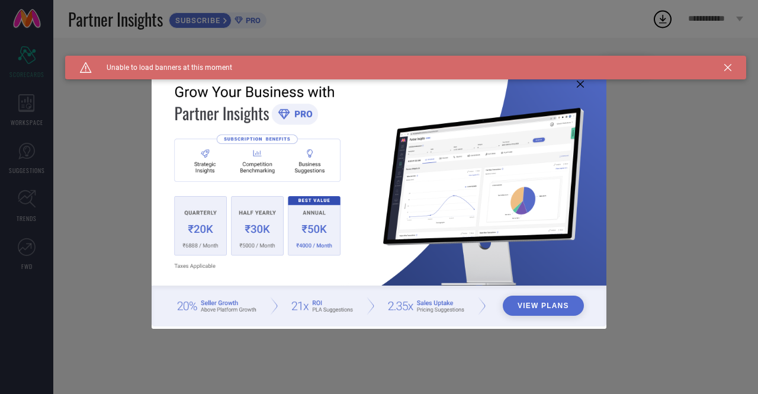
type input "All"
click at [729, 67] on icon at bounding box center [727, 67] width 7 height 7
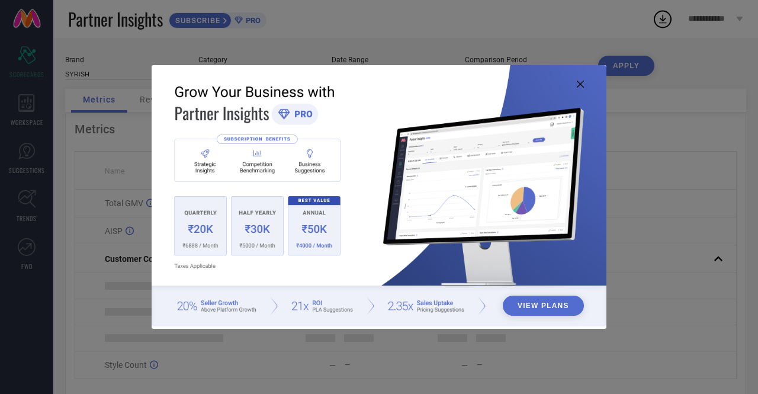
click at [580, 82] on icon at bounding box center [579, 83] width 7 height 7
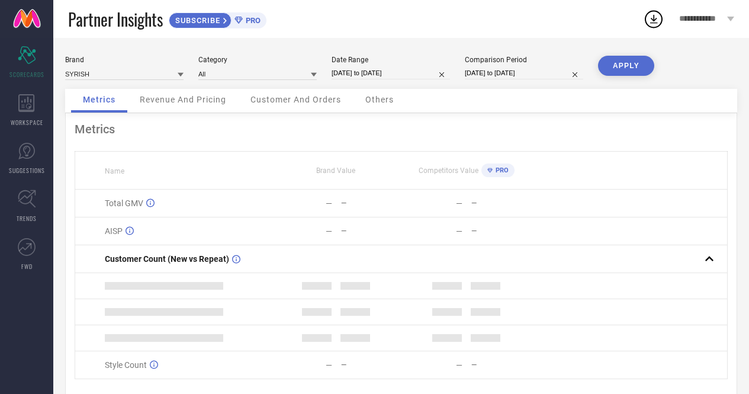
select select "8"
select select "2024"
select select "9"
select select "2024"
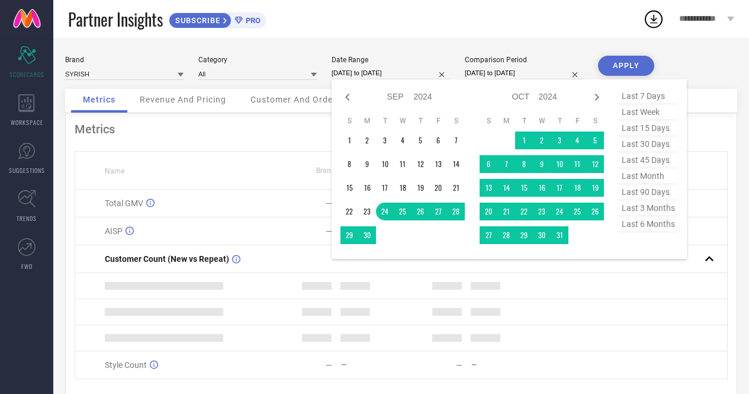
click at [371, 78] on input "[DATE] to [DATE]" at bounding box center [390, 73] width 118 height 12
click at [372, 76] on input "[DATE] to [DATE]" at bounding box center [390, 73] width 118 height 12
click at [415, 99] on select "2014 2015 2016 2017 2018 2019 2020 2021 2022 2023 2024 2025 2026 2027 2028 2029…" at bounding box center [423, 96] width 19 height 17
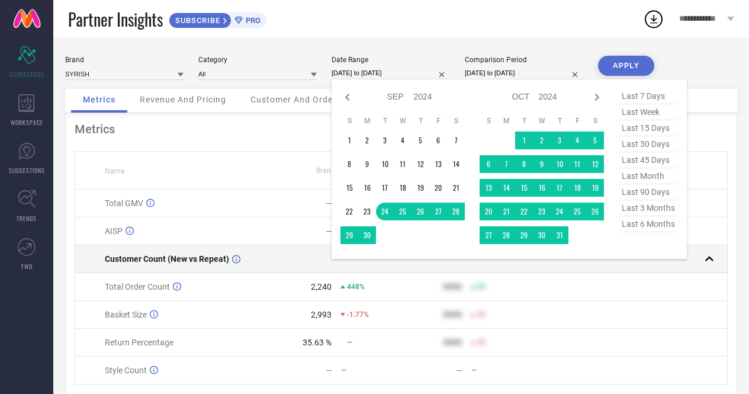
select select "8"
select select "2025"
select select "9"
select select "2025"
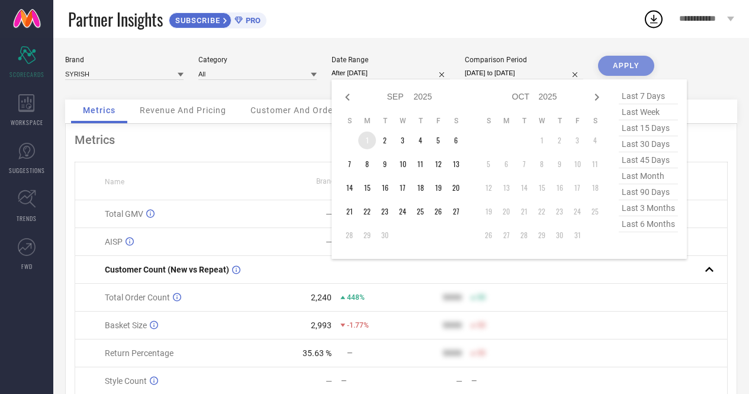
click at [366, 139] on td "1" at bounding box center [367, 140] width 18 height 18
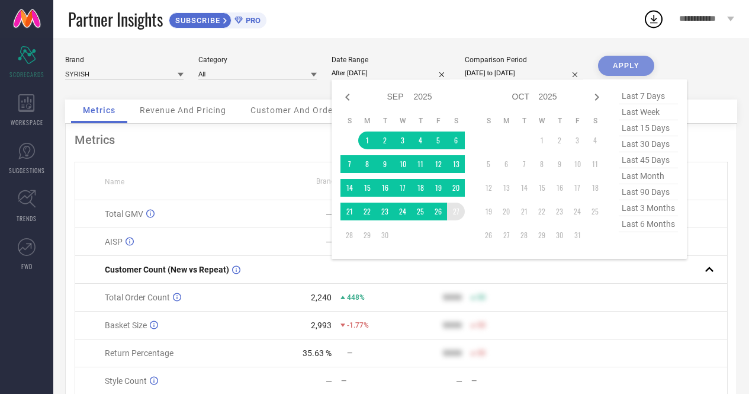
type input "[DATE] to [DATE]"
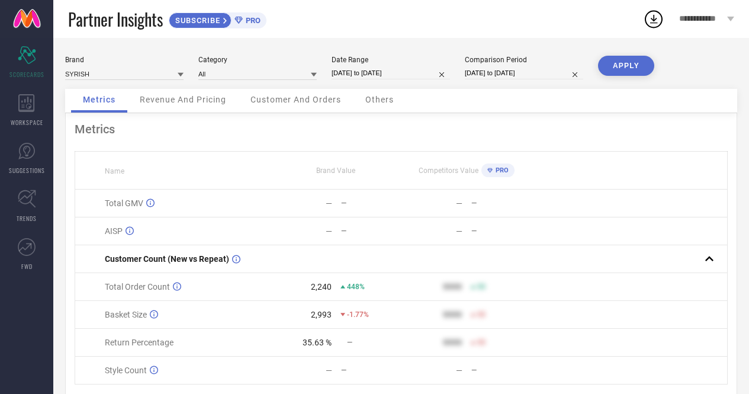
click at [629, 61] on button "APPLY" at bounding box center [626, 66] width 56 height 20
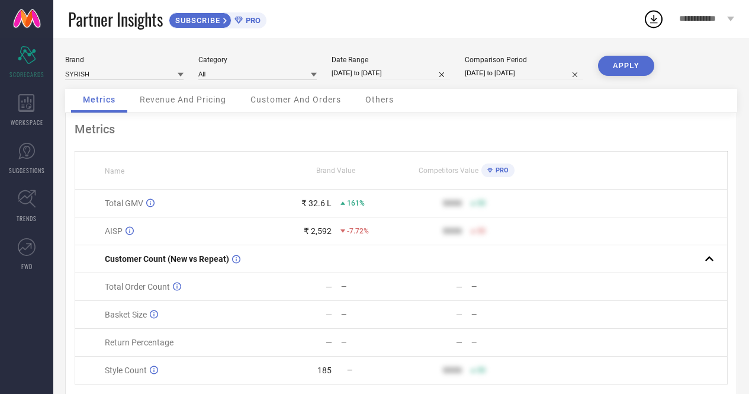
click at [629, 67] on button "APPLY" at bounding box center [626, 66] width 56 height 20
click at [624, 65] on button "APPLY" at bounding box center [626, 66] width 56 height 20
select select "8"
select select "2025"
select select "9"
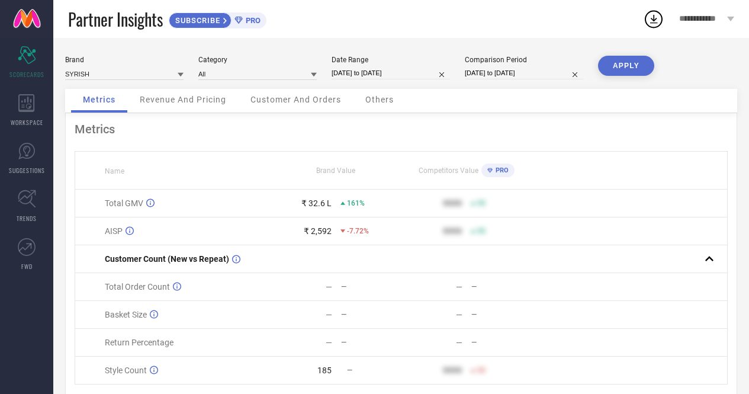
select select "2025"
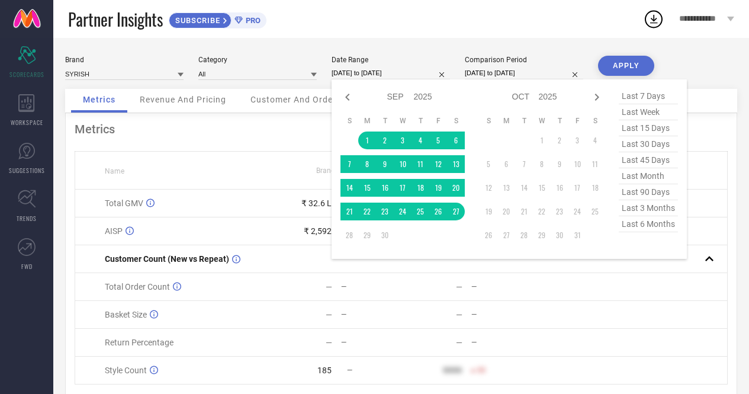
click at [388, 70] on input "[DATE] to [DATE]" at bounding box center [390, 73] width 118 height 12
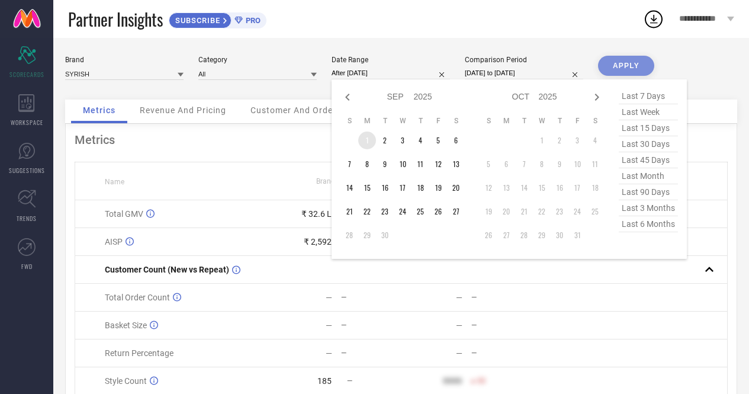
click at [363, 137] on td "1" at bounding box center [367, 140] width 18 height 18
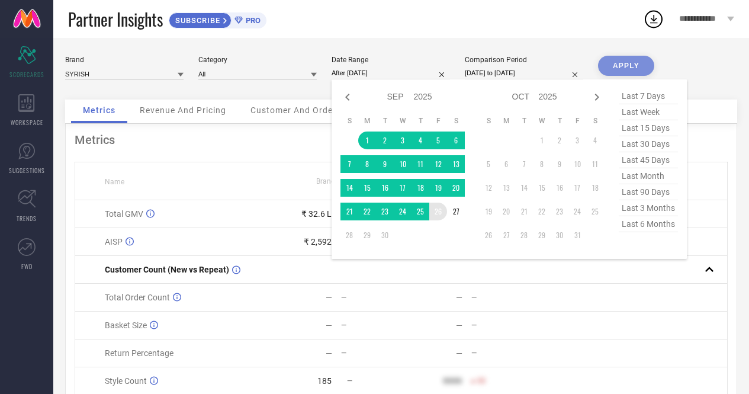
type input "[DATE] to [DATE]"
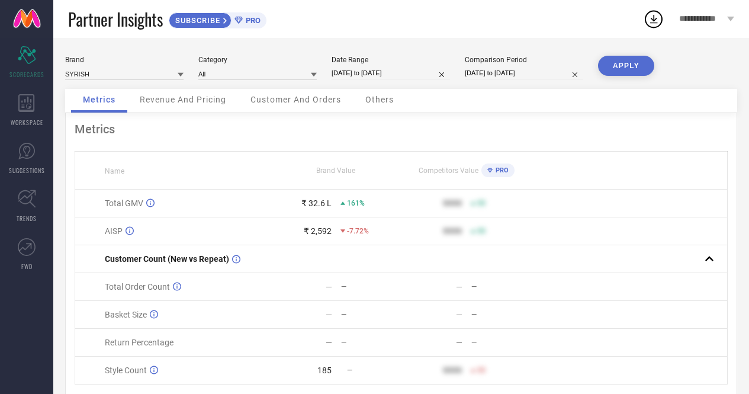
click at [633, 63] on button "APPLY" at bounding box center [626, 66] width 56 height 20
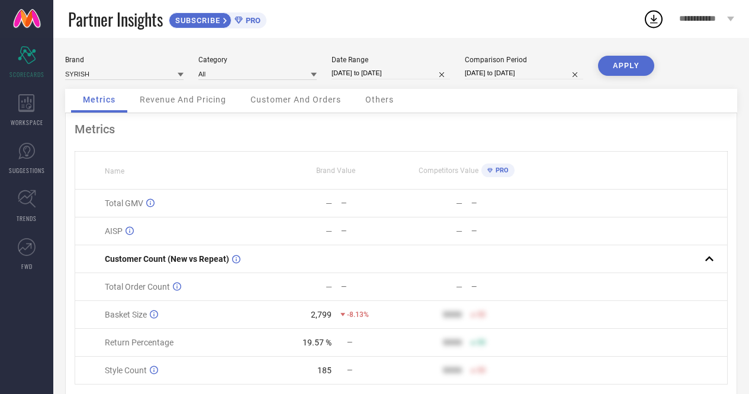
select select "8"
select select "2025"
select select "9"
select select "2025"
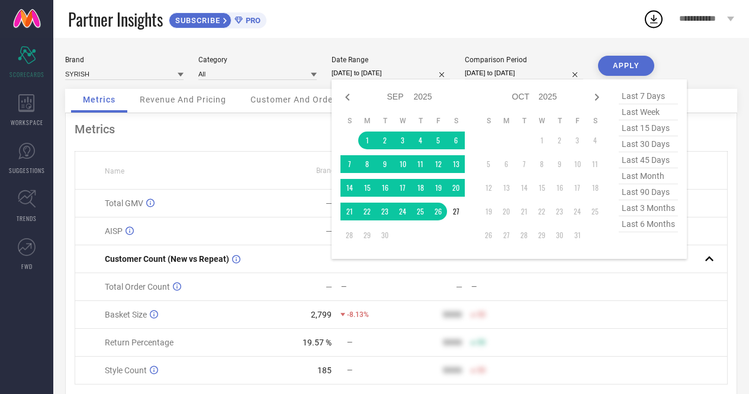
click at [369, 73] on input "[DATE] to [DATE]" at bounding box center [390, 73] width 118 height 12
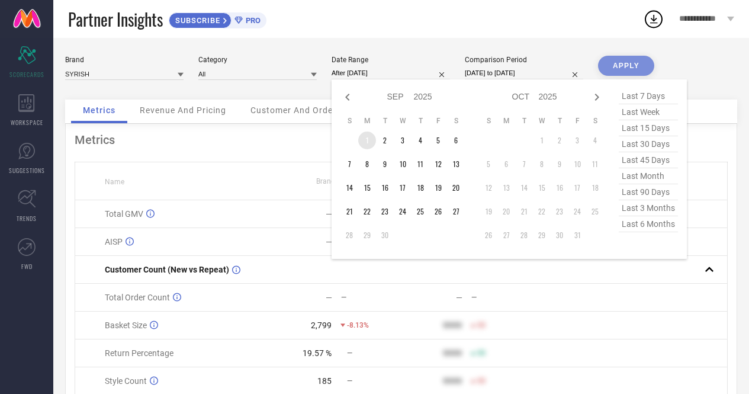
click at [360, 142] on td "1" at bounding box center [367, 140] width 18 height 18
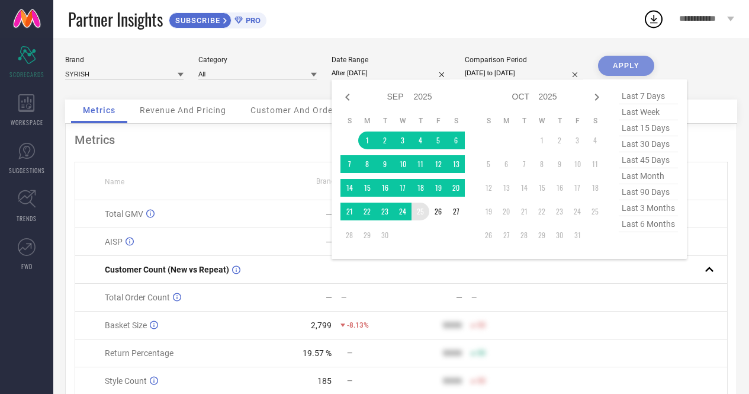
type input "[DATE] to [DATE]"
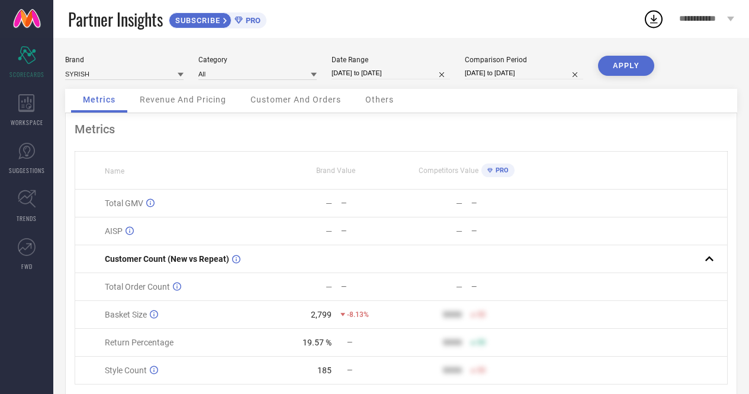
click at [627, 60] on button "APPLY" at bounding box center [626, 66] width 56 height 20
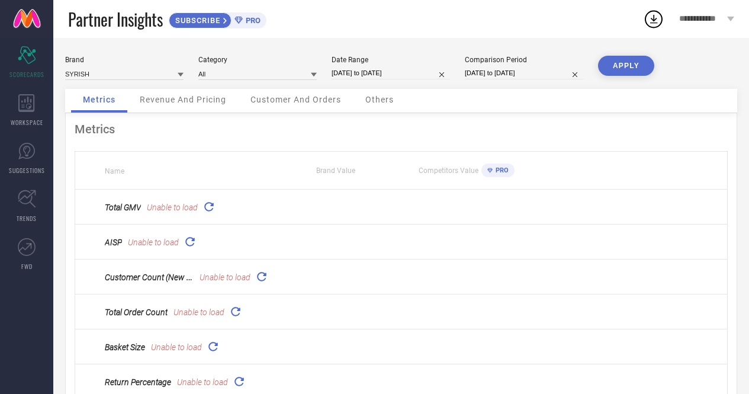
click at [208, 211] on icon at bounding box center [209, 206] width 14 height 14
click at [193, 104] on span "Revenue And Pricing" at bounding box center [183, 99] width 86 height 9
